Goal: Information Seeking & Learning: Learn about a topic

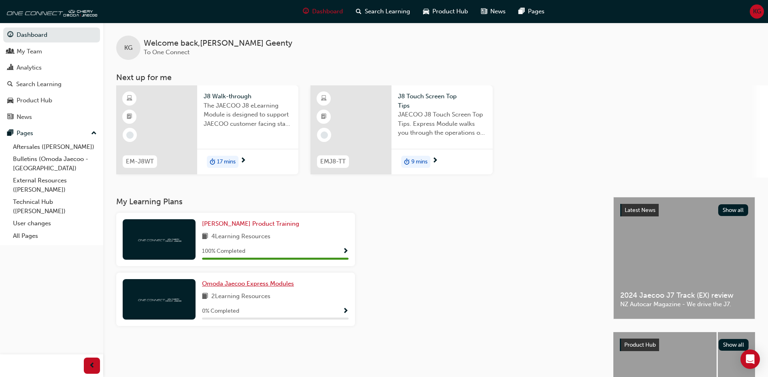
click at [246, 283] on span "Omoda Jaecoo Express Modules" at bounding box center [248, 283] width 92 height 7
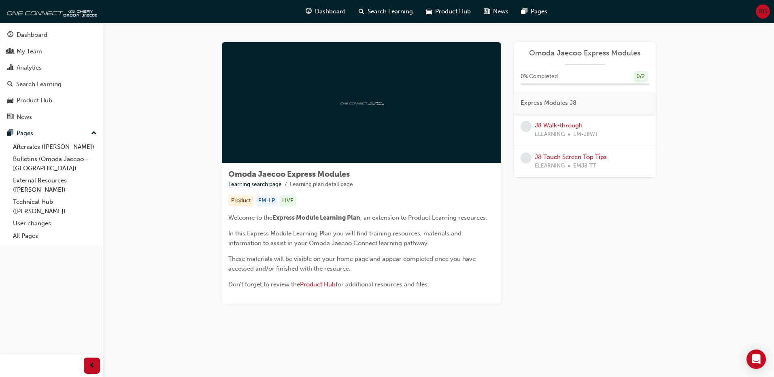
click at [557, 123] on link "J8 Walk-through" at bounding box center [559, 125] width 48 height 7
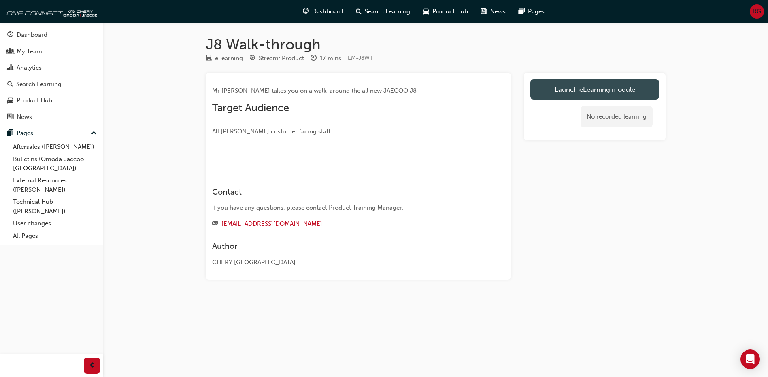
click at [591, 87] on link "Launch eLearning module" at bounding box center [594, 89] width 129 height 20
